Goal: Check status

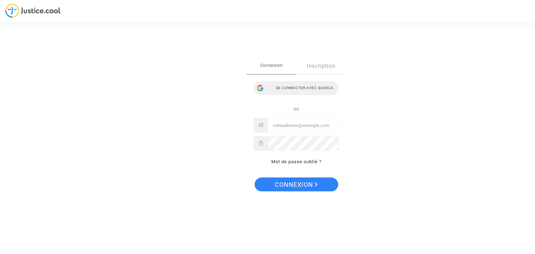
click at [295, 90] on div "Se connecter avec Google" at bounding box center [296, 88] width 85 height 14
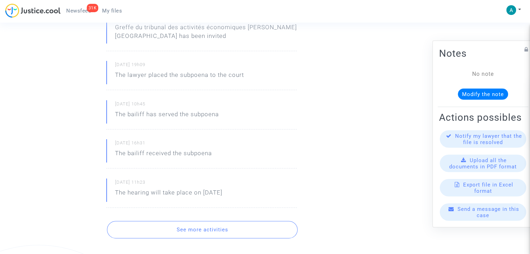
scroll to position [209, 0]
